Goal: Task Accomplishment & Management: Complete application form

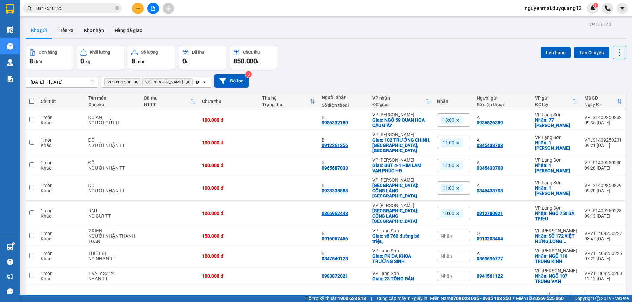
click at [67, 10] on input "0347540123" at bounding box center [75, 8] width 78 height 7
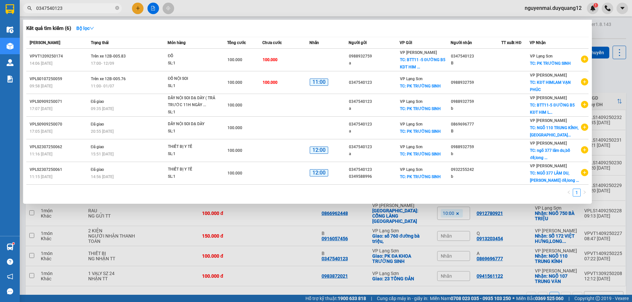
click at [67, 10] on input "0347540123" at bounding box center [75, 8] width 78 height 7
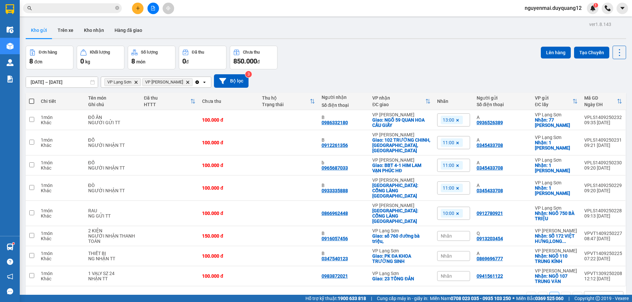
paste input "0961733238"
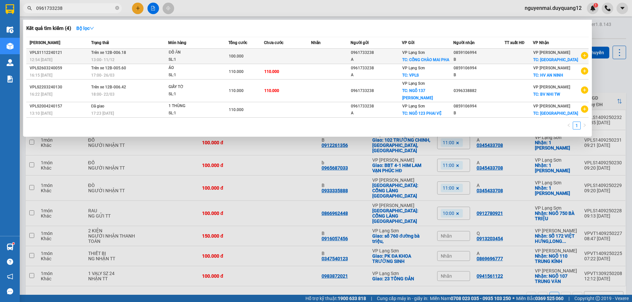
type input "0961733238"
click at [582, 56] on icon "plus-circle" at bounding box center [584, 55] width 7 height 7
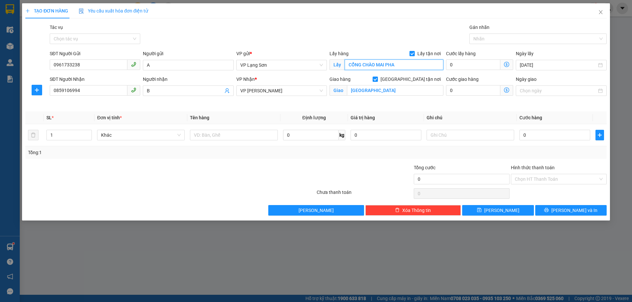
click at [384, 65] on input "CỔNG CHÀO MAI PHA" at bounding box center [393, 65] width 99 height 11
type input "123 PHAI VỆ"
click at [372, 90] on input "[GEOGRAPHIC_DATA]" at bounding box center [395, 90] width 96 height 11
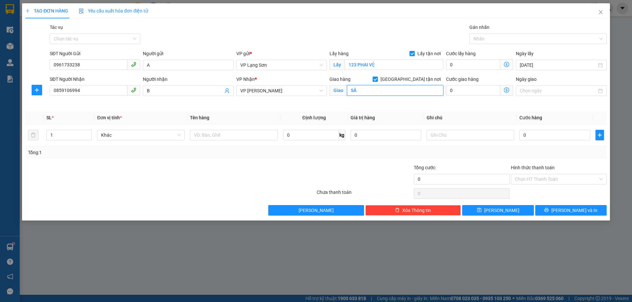
type input "S"
type input "N"
type input "2"
type input "NGÕ 99 TRUNG KÍNH"
click at [68, 90] on input "0859106994" at bounding box center [89, 90] width 78 height 11
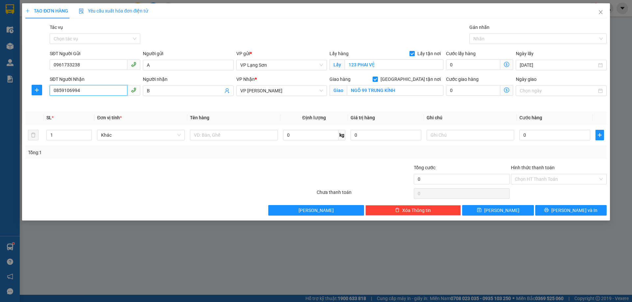
click at [68, 90] on input "0859106994" at bounding box center [89, 90] width 78 height 11
click at [68, 90] on input "SĐT Người Nhận" at bounding box center [89, 90] width 78 height 11
type input "0328962512"
click at [217, 139] on input "text" at bounding box center [234, 135] width 88 height 11
type input "D"
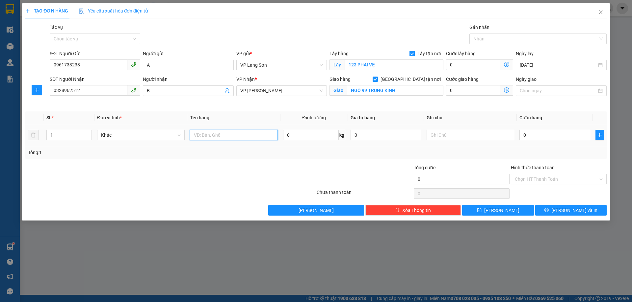
type input "Đ"
type input "TÚI HOA QUẢ"
click at [536, 137] on input "0" at bounding box center [554, 135] width 71 height 11
type input "1"
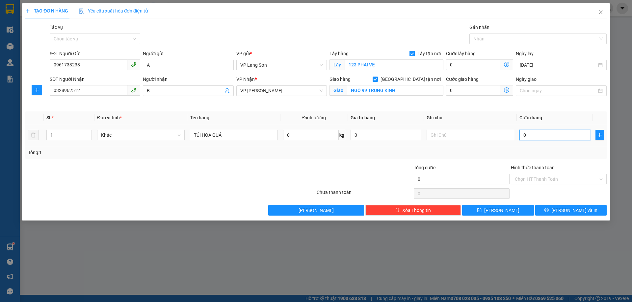
type input "1"
type input "10"
type input "100"
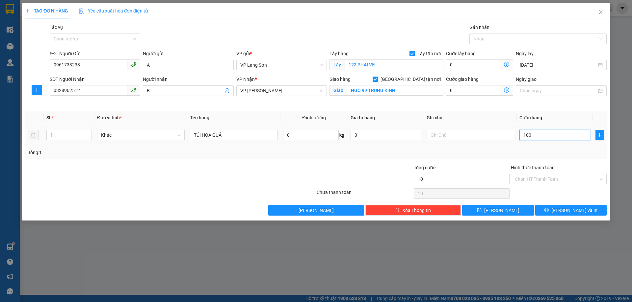
type input "100"
type input "1.000"
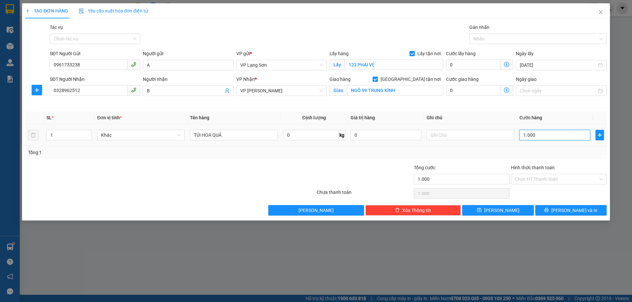
type input "10.000"
type input "100.000"
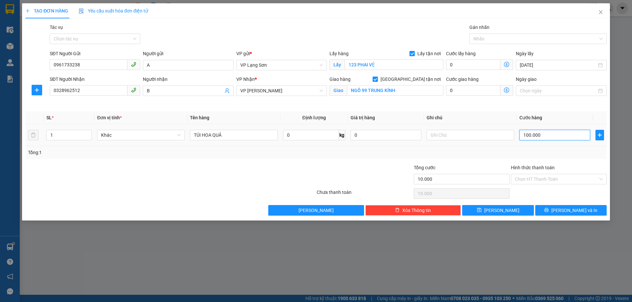
type input "100.000"
click at [461, 137] on input "text" at bounding box center [470, 135] width 88 height 11
type input "NG GUI TT"
click at [481, 209] on icon "save" at bounding box center [479, 210] width 4 height 4
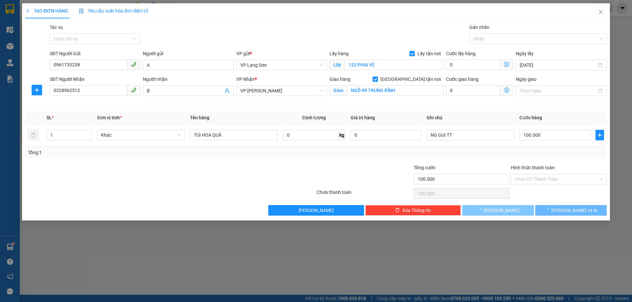
checkbox input "false"
type input "0"
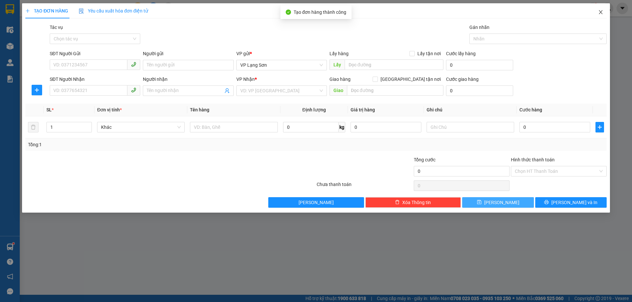
click at [601, 13] on icon "close" at bounding box center [600, 12] width 4 height 4
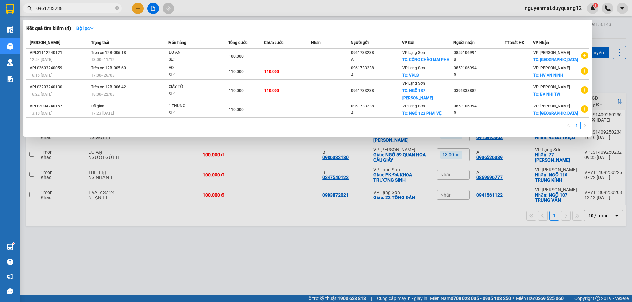
click at [615, 74] on div at bounding box center [316, 151] width 632 height 302
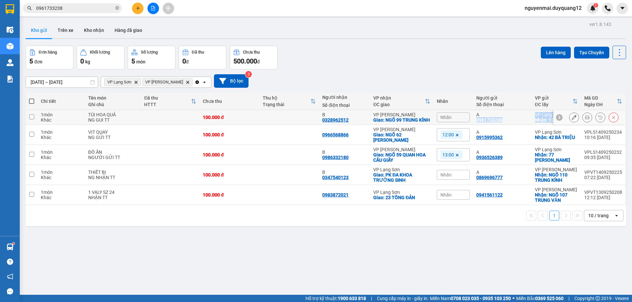
drag, startPoint x: 470, startPoint y: 124, endPoint x: 558, endPoint y: 120, distance: 87.6
click at [561, 122] on tr "1 món Khác TÚI HOA QUẢ NG GUI TT 100.000 đ B 0328962512 VP [PERSON_NAME]: NGÕ 9…" at bounding box center [326, 117] width 600 height 15
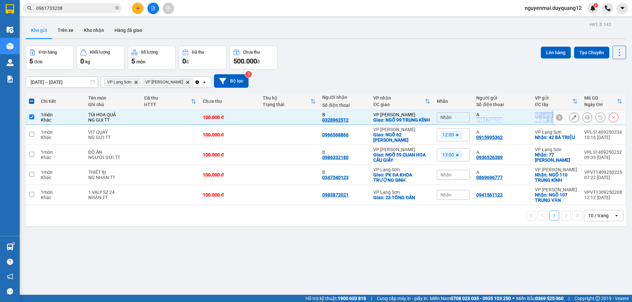
copy tr "0961733238 VP Lạng Sơn Nhận: 123 PHAI VỆ VPLS1409250236 10:59 [DATE]"
click at [32, 119] on input "checkbox" at bounding box center [31, 116] width 5 height 5
checkbox input "false"
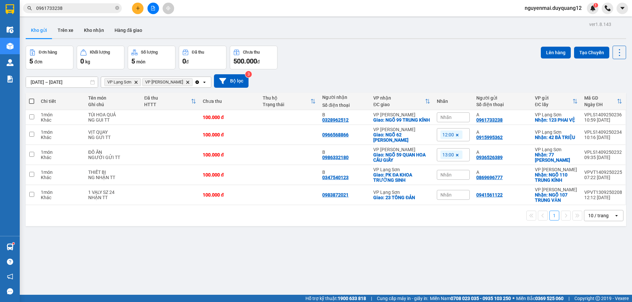
click at [417, 61] on div "Đơn hàng 5 đơn Khối lượng 0 kg Số lượng 5 món Đã thu 0 đ Chưa thu 500.000 đ Lên…" at bounding box center [326, 58] width 600 height 24
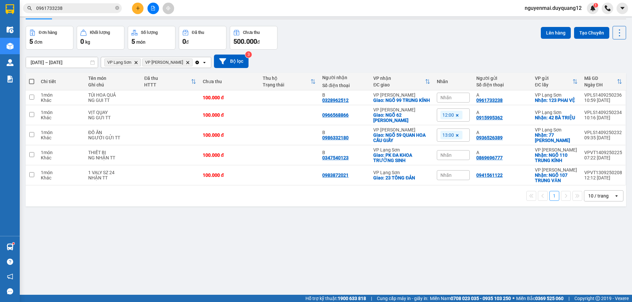
scroll to position [30, 0]
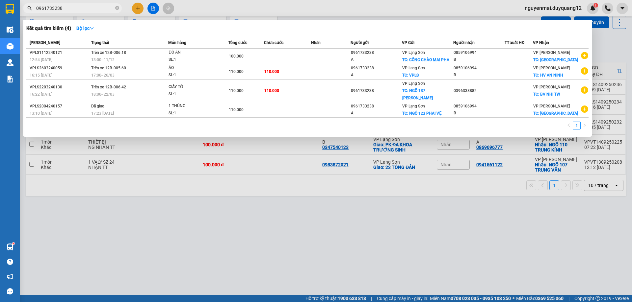
click at [67, 9] on input "0961733238" at bounding box center [75, 8] width 78 height 7
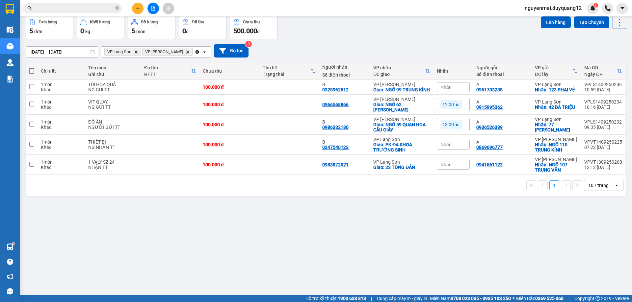
paste input "0964589943"
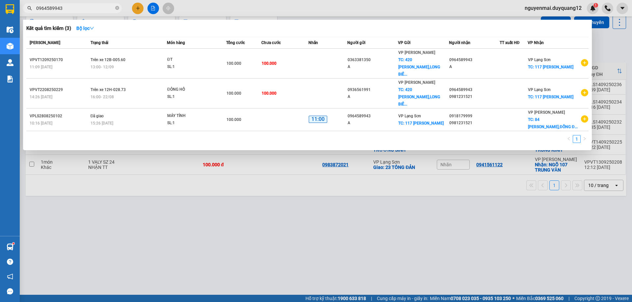
type input "0964589943"
click at [137, 8] on div at bounding box center [316, 151] width 632 height 302
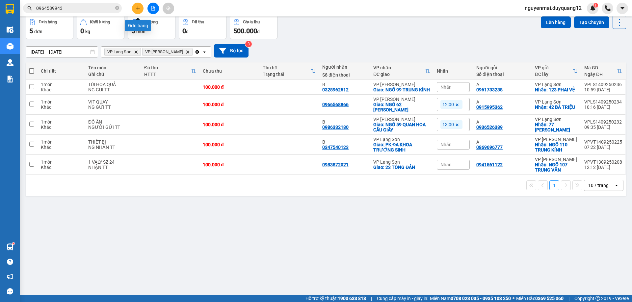
click at [137, 8] on icon "plus" at bounding box center [138, 8] width 5 height 5
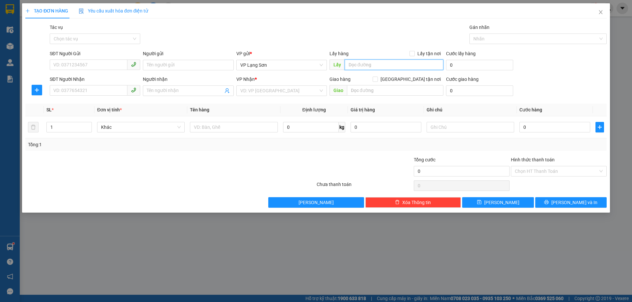
click at [357, 67] on input "text" at bounding box center [393, 65] width 99 height 11
click at [321, 65] on span "VP Lạng Sơn" at bounding box center [281, 65] width 83 height 10
type input "10 [PERSON_NAME]"
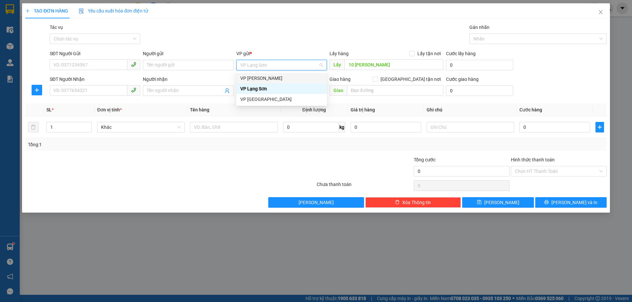
click at [300, 78] on div "VP [PERSON_NAME]" at bounding box center [281, 78] width 83 height 7
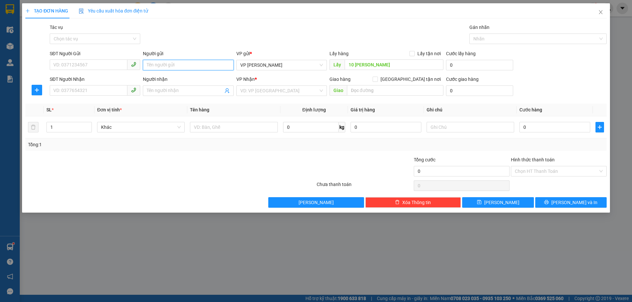
click at [190, 69] on input "Người gửi" at bounding box center [188, 65] width 90 height 11
type input "A"
click at [71, 92] on input "SĐT Người Nhận" at bounding box center [89, 90] width 78 height 11
paste input "0964589943"
type input "0964589943"
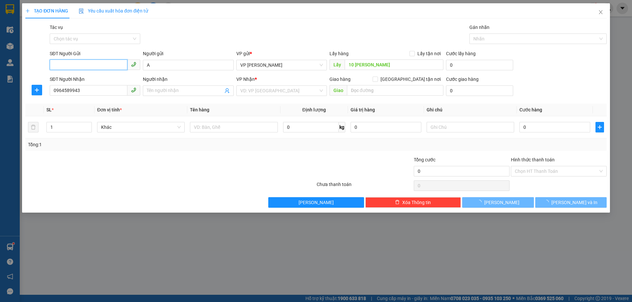
click at [73, 64] on input "SĐT Người Gửi" at bounding box center [89, 65] width 78 height 11
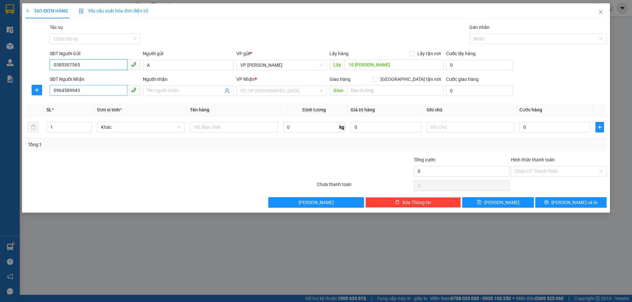
type input "0385307565"
click at [55, 90] on input "0964589943" at bounding box center [89, 90] width 78 height 11
type input "0964589943"
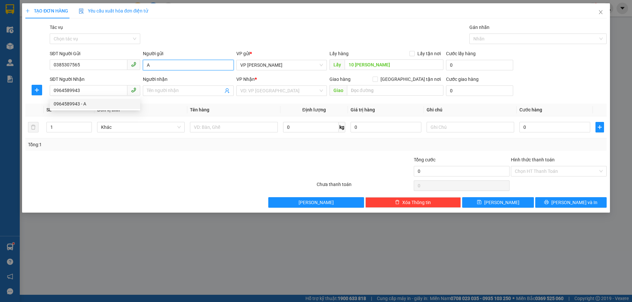
click at [170, 63] on input "A" at bounding box center [188, 65] width 90 height 11
click at [164, 90] on input "Người nhận" at bounding box center [185, 90] width 76 height 7
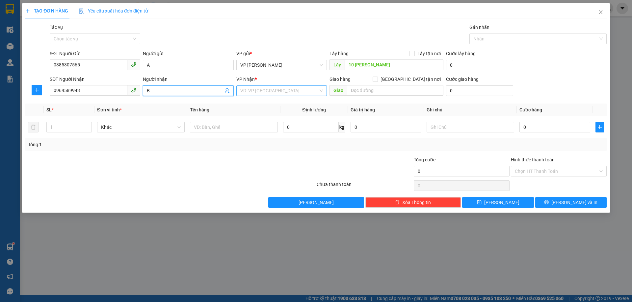
click at [320, 88] on div "VD: VP [GEOGRAPHIC_DATA]" at bounding box center [281, 91] width 90 height 11
type input "B"
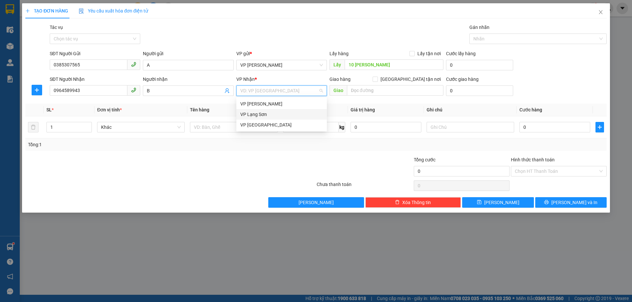
click at [284, 112] on div "VP Lạng Sơn" at bounding box center [281, 114] width 83 height 7
click at [414, 54] on input "Lấy tận nơi" at bounding box center [411, 53] width 5 height 5
checkbox input "true"
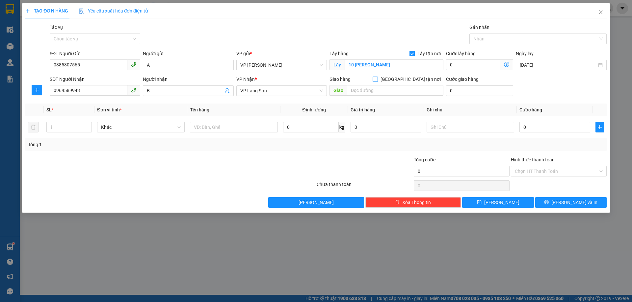
click at [377, 80] on input "[GEOGRAPHIC_DATA] tận nơi" at bounding box center [374, 79] width 5 height 5
checkbox input "true"
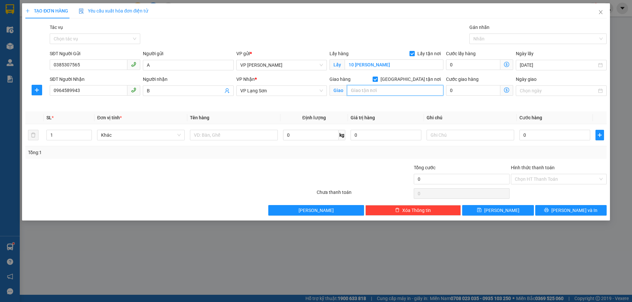
click at [377, 91] on input "text" at bounding box center [395, 90] width 96 height 11
type input "117 [PERSON_NAME]"
click at [235, 136] on input "text" at bounding box center [234, 135] width 88 height 11
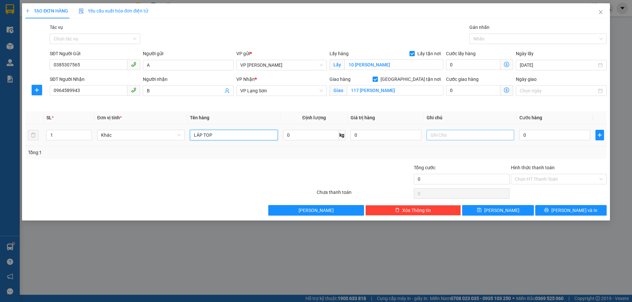
type input "LÁP TOP"
click at [455, 138] on input "text" at bounding box center [470, 135] width 88 height 11
type input "NG NHẬN TT"
click at [537, 139] on input "0" at bounding box center [554, 135] width 71 height 11
type input "1"
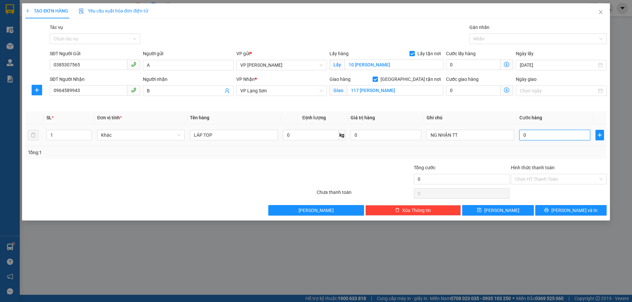
type input "1"
type input "10"
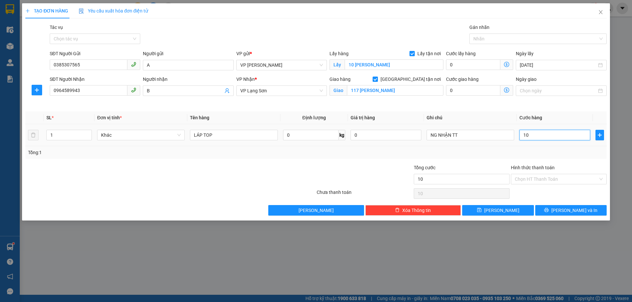
type input "100"
type input "1.000"
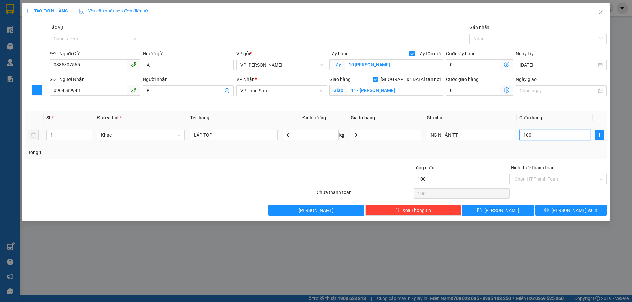
type input "1.000"
type input "10.000"
type input "100.000"
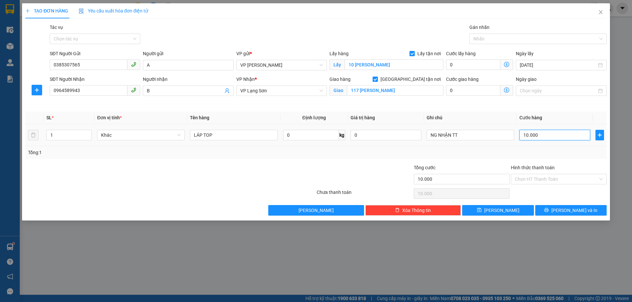
type input "100.000"
drag, startPoint x: 481, startPoint y: 208, endPoint x: 486, endPoint y: 199, distance: 10.5
click at [481, 208] on button "[PERSON_NAME]" at bounding box center [497, 210] width 71 height 11
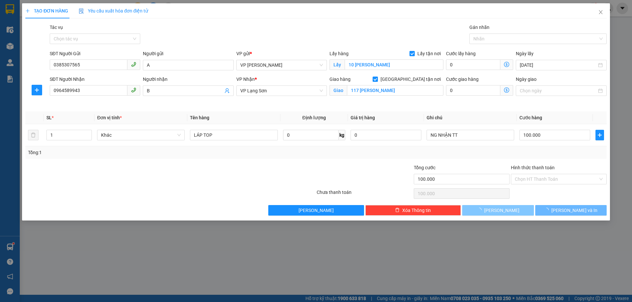
checkbox input "false"
type input "0"
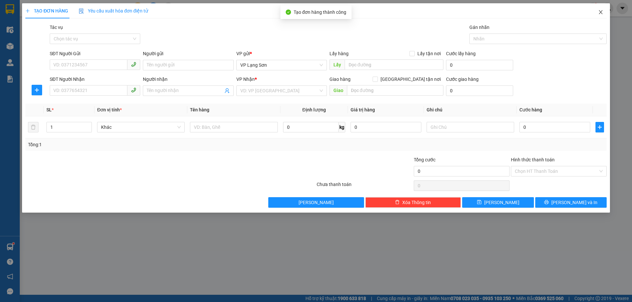
click at [599, 13] on icon "close" at bounding box center [600, 12] width 5 height 5
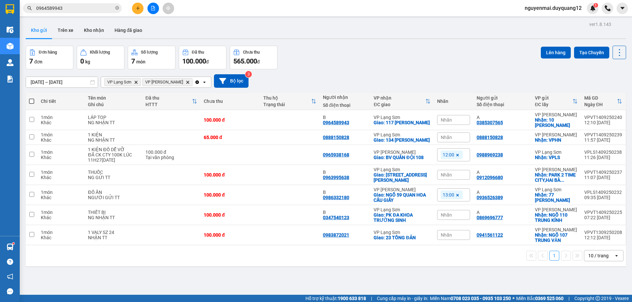
click at [474, 56] on div "Đơn hàng 7 đơn Khối lượng 0 kg Số lượng 7 món Đã thu 100.000 đ Chưa thu 565.000…" at bounding box center [326, 58] width 600 height 24
click at [609, 117] on button at bounding box center [613, 120] width 9 height 12
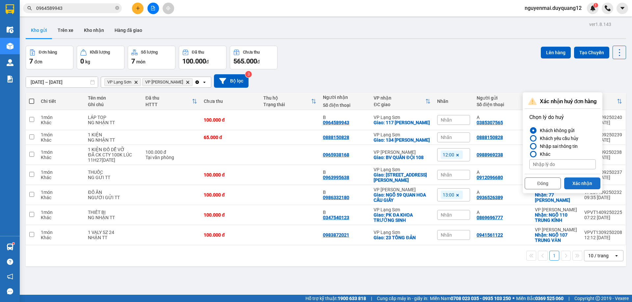
click at [592, 186] on button "Xác nhận" at bounding box center [582, 184] width 36 height 12
